Goal: Task Accomplishment & Management: Manage account settings

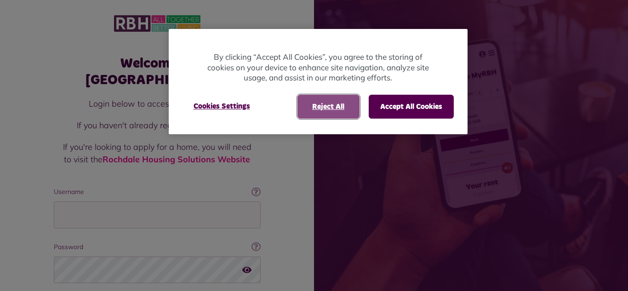
click at [321, 114] on button "Reject All" at bounding box center [329, 107] width 62 height 24
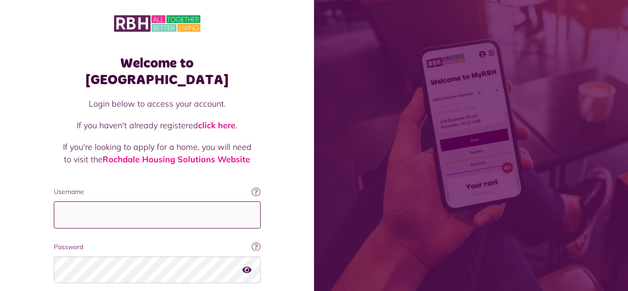
click at [124, 209] on input "Username" at bounding box center [157, 214] width 207 height 27
type input "**********"
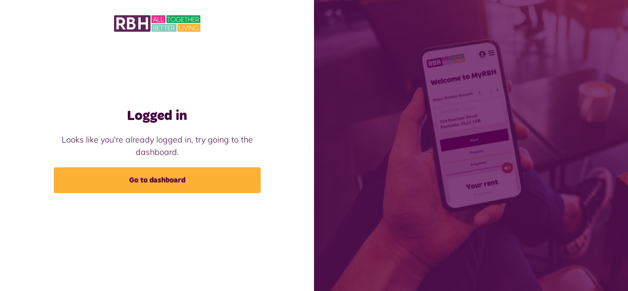
click at [127, 193] on div "Logged in Looks like you're already logged in, try going to the dashboard. Go t…" at bounding box center [157, 129] width 314 height 259
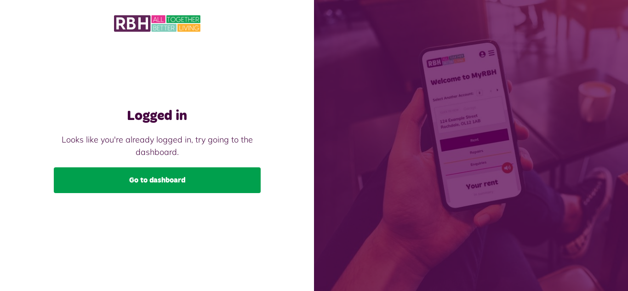
click at [121, 179] on link "Go to dashboard" at bounding box center [157, 180] width 207 height 26
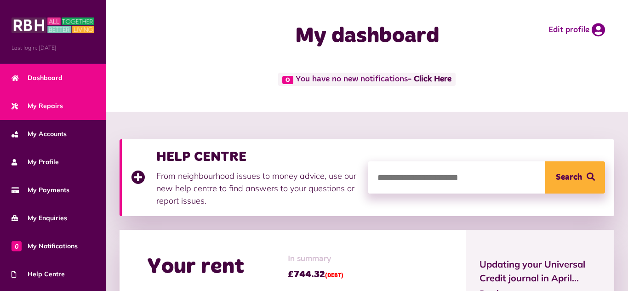
click at [29, 109] on span "My Repairs" at bounding box center [38, 106] width 52 height 10
